Goal: Task Accomplishment & Management: Use online tool/utility

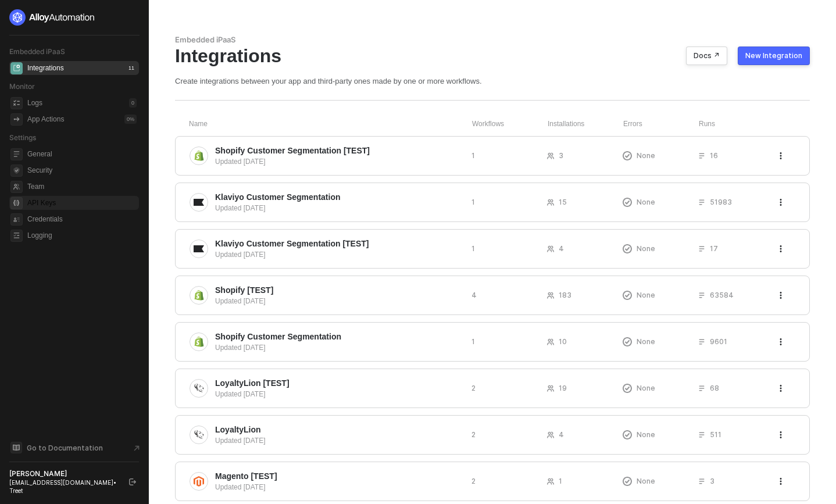
click at [47, 205] on span "API Keys" at bounding box center [81, 203] width 109 height 14
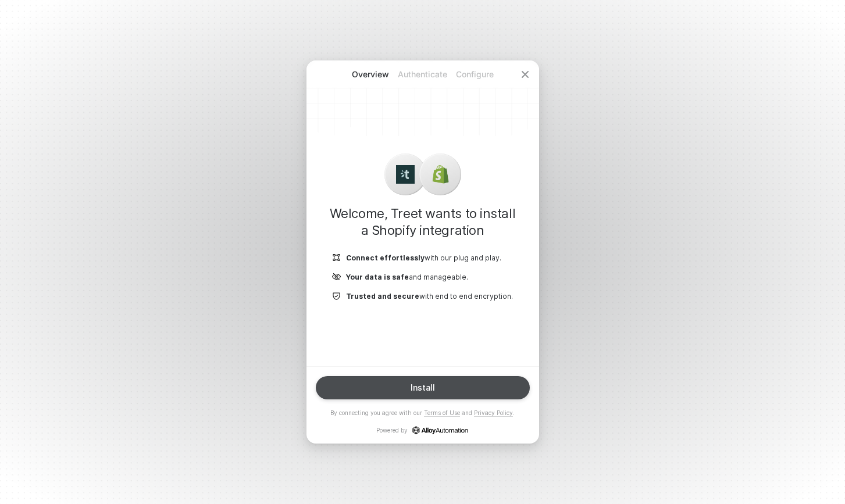
click at [458, 383] on button "Install" at bounding box center [423, 387] width 214 height 23
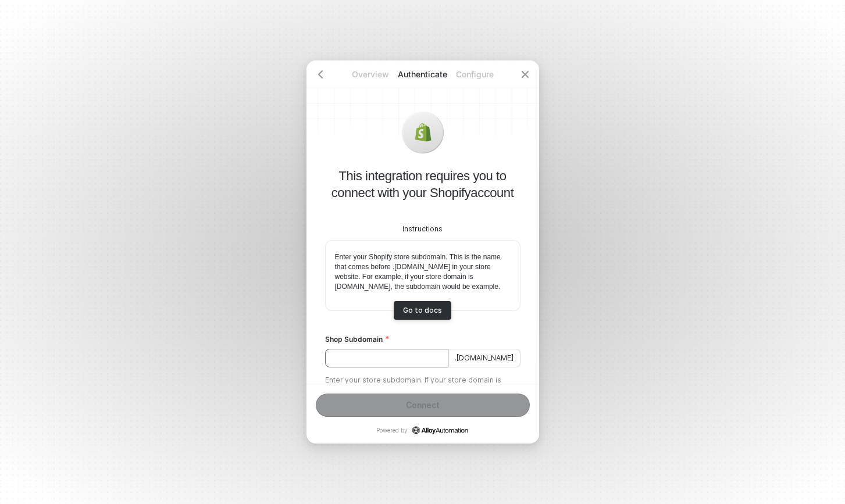
click at [421, 368] on input "Shop Subdomain" at bounding box center [386, 358] width 123 height 19
click at [466, 74] on p "Configure" at bounding box center [475, 75] width 52 height 12
click at [393, 365] on input "Shop Subdomain" at bounding box center [386, 358] width 123 height 19
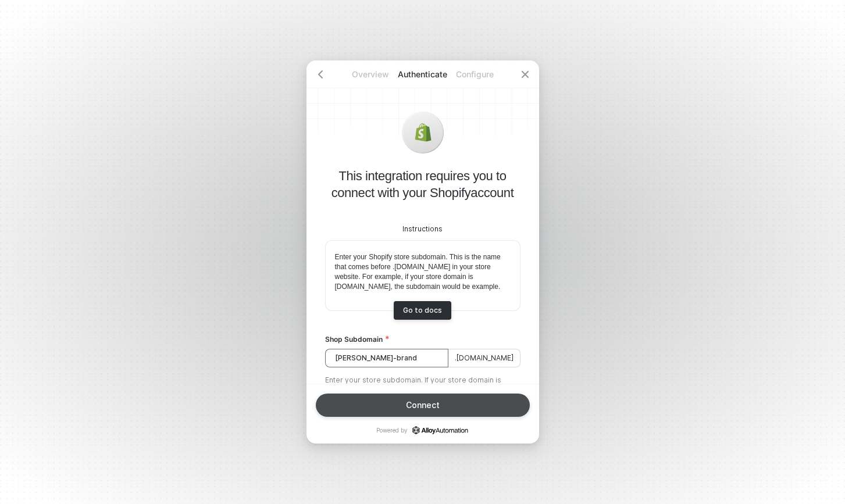
type input "melin-brand"
click at [406, 409] on div "Connect" at bounding box center [423, 405] width 34 height 9
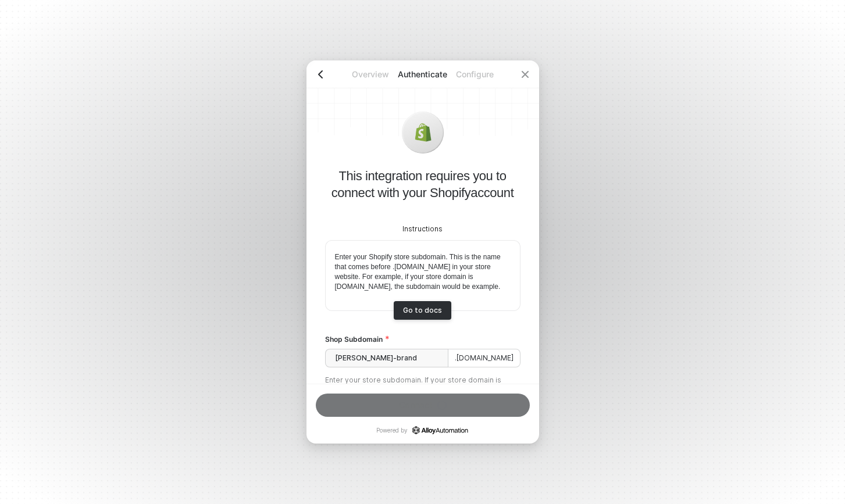
click at [320, 75] on icon "icon-arrow-left" at bounding box center [320, 74] width 9 height 9
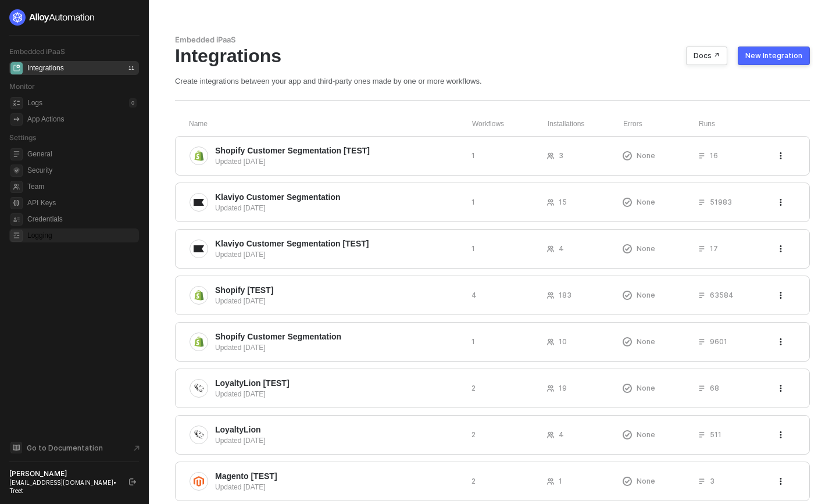
click at [57, 236] on span "Logging" at bounding box center [81, 236] width 109 height 14
